Goal: Information Seeking & Learning: Understand process/instructions

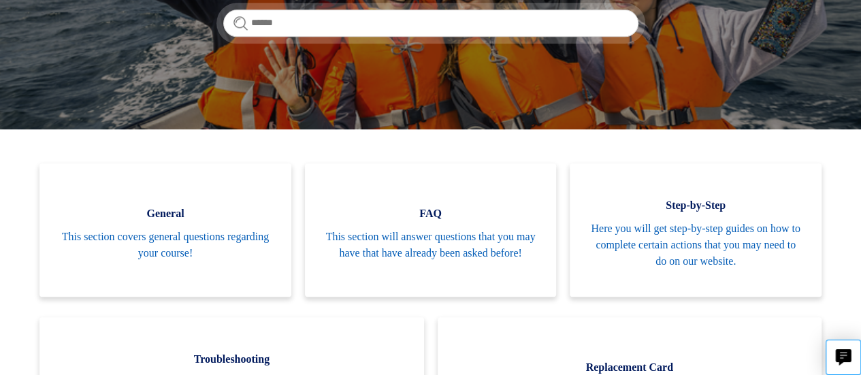
scroll to position [231, 0]
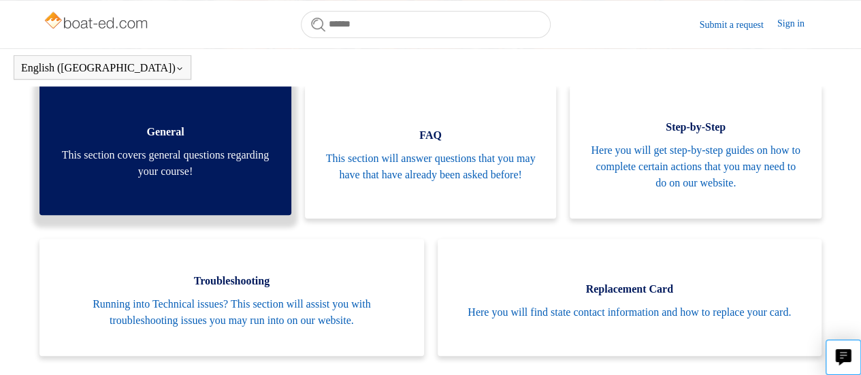
click at [202, 152] on span "This section covers general questions regarding your course!" at bounding box center [165, 163] width 211 height 33
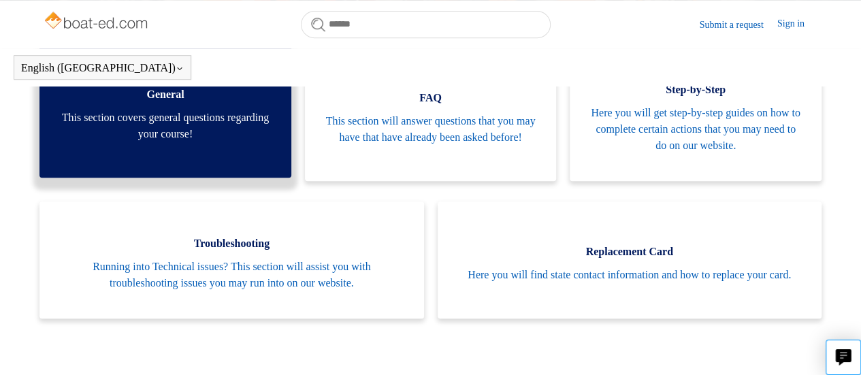
scroll to position [270, 0]
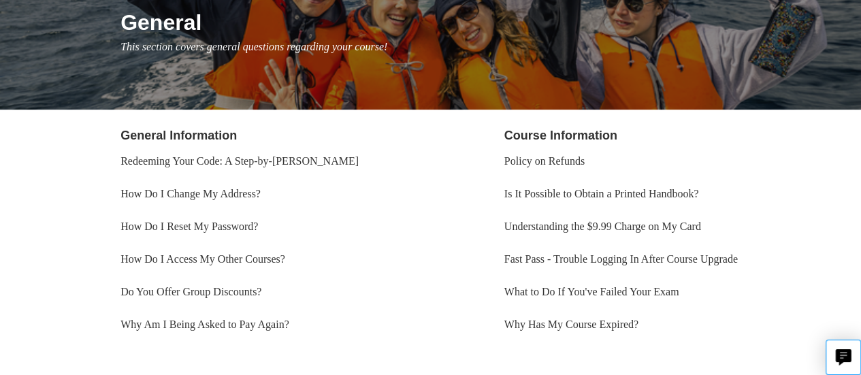
scroll to position [174, 0]
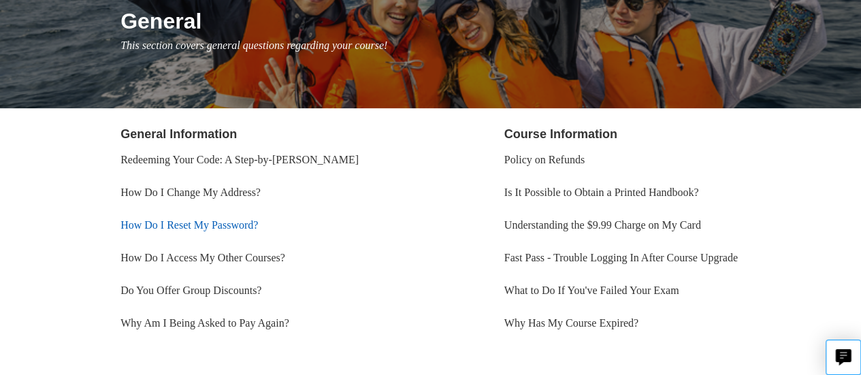
click at [189, 227] on link "How Do I Reset My Password?" at bounding box center [190, 225] width 138 height 12
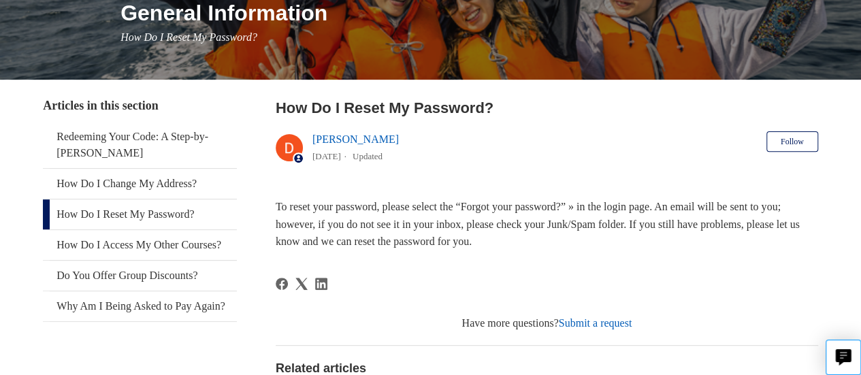
scroll to position [182, 0]
